Goal: Check status: Check status

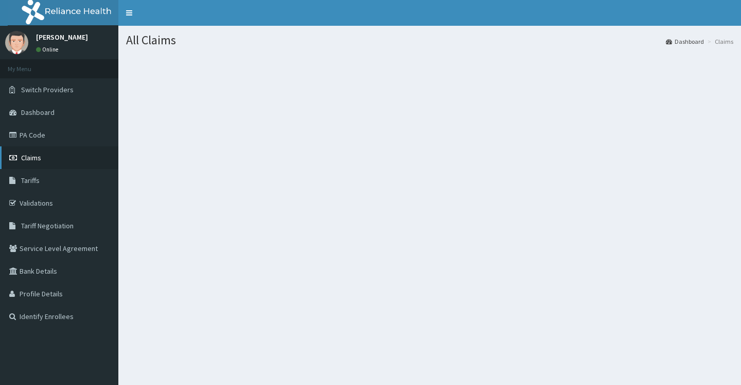
click at [29, 156] on span "Claims" at bounding box center [31, 157] width 20 height 9
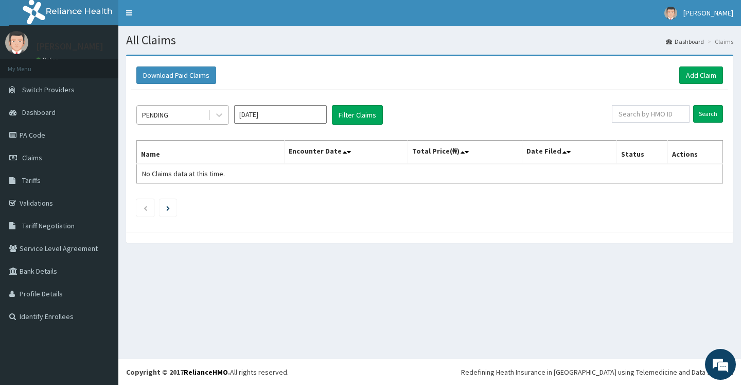
click at [188, 121] on div "PENDING" at bounding box center [173, 115] width 72 height 16
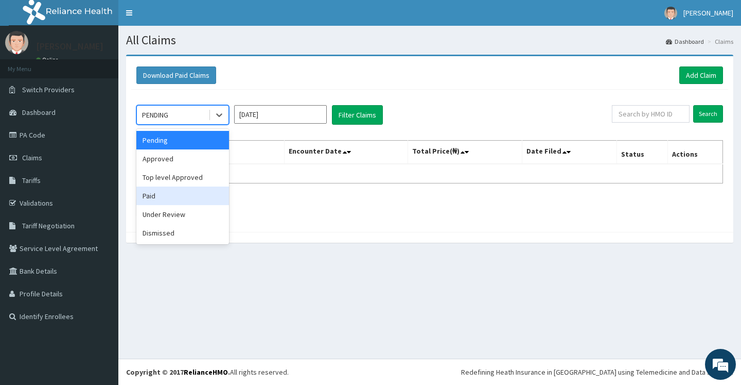
click at [151, 194] on div "Paid" at bounding box center [182, 195] width 93 height 19
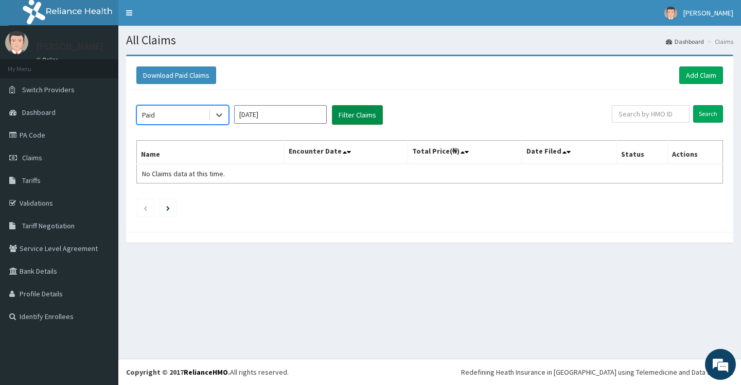
click at [364, 107] on button "Filter Claims" at bounding box center [357, 115] width 51 height 20
